Goal: Check status: Check status

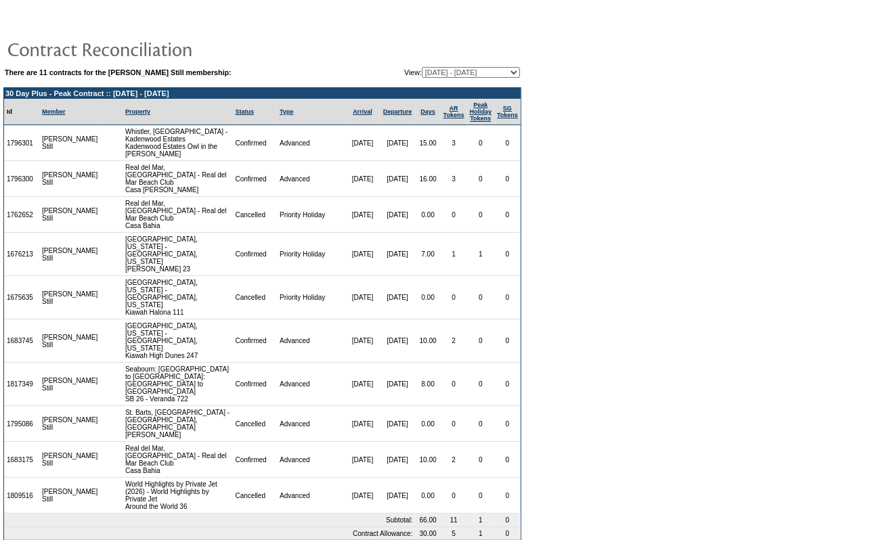
click at [510, 68] on select "[DATE] - [DATE] [DATE] - [DATE] [DATE] - [DATE] [DATE] - [DATE] [DATE] - [DATE]…" at bounding box center [471, 72] width 98 height 11
select select "158593"
click at [422, 67] on select "[DATE] - [DATE] [DATE] - [DATE] [DATE] - [DATE] [DATE] - [DATE] [DATE] - [DATE]…" at bounding box center [471, 72] width 98 height 11
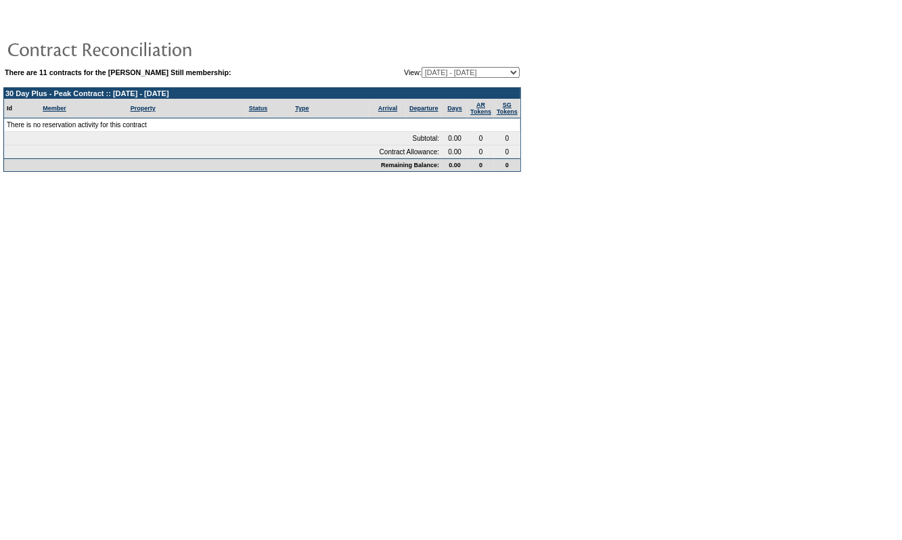
click at [453, 70] on select "[DATE] - [DATE] [DATE] - [DATE] [DATE] - [DATE] [DATE] - [DATE] [DATE] - [DATE]…" at bounding box center [471, 72] width 98 height 11
select select "147941"
click at [422, 67] on select "[DATE] - [DATE] [DATE] - [DATE] [DATE] - [DATE] [DATE] - [DATE] [DATE] - [DATE]…" at bounding box center [471, 72] width 98 height 11
